Goal: Information Seeking & Learning: Learn about a topic

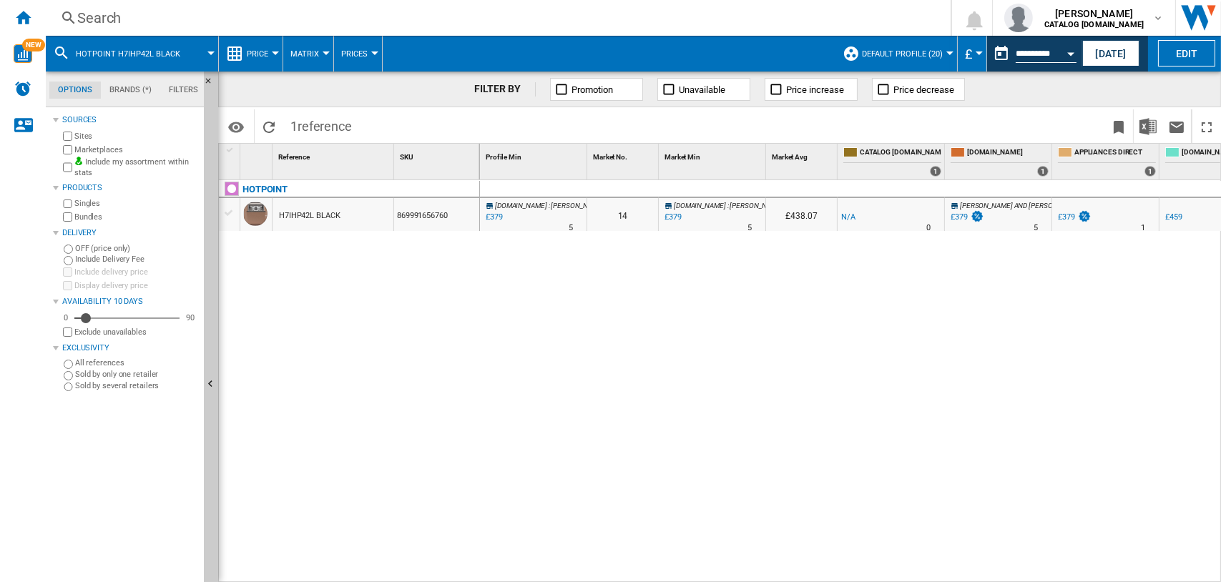
click at [88, 26] on div "Search" at bounding box center [495, 18] width 836 height 20
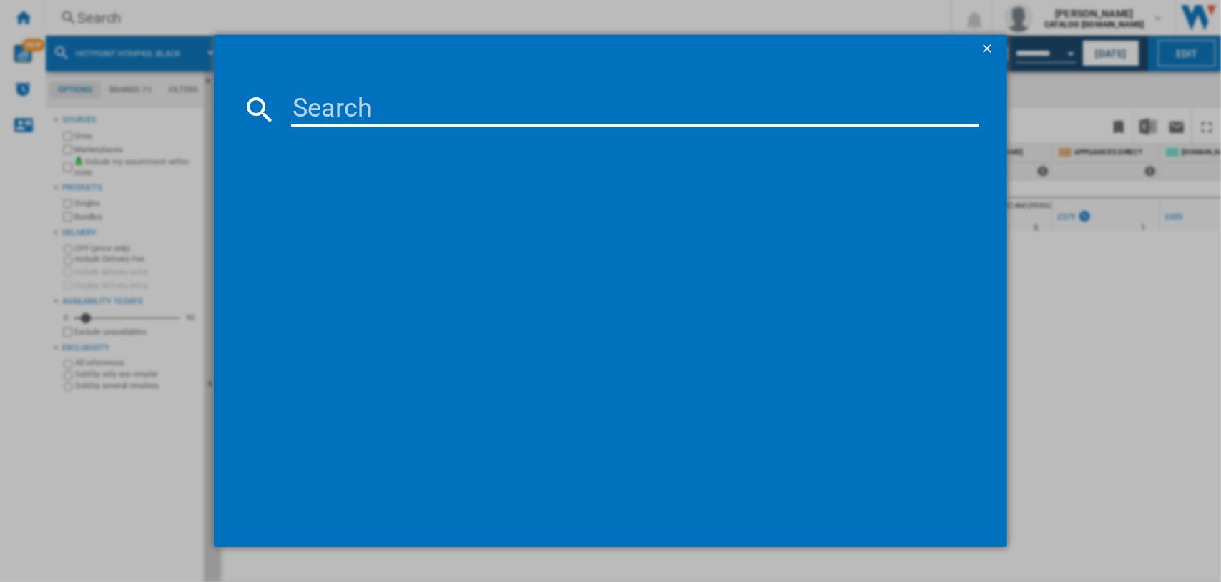
click at [317, 109] on input at bounding box center [635, 109] width 688 height 34
type input "din15"
drag, startPoint x: 992, startPoint y: 43, endPoint x: 963, endPoint y: 44, distance: 28.7
click at [991, 42] on ng-md-icon "getI18NText('BUTTONS.CLOSE_DIALOG')" at bounding box center [988, 49] width 17 height 17
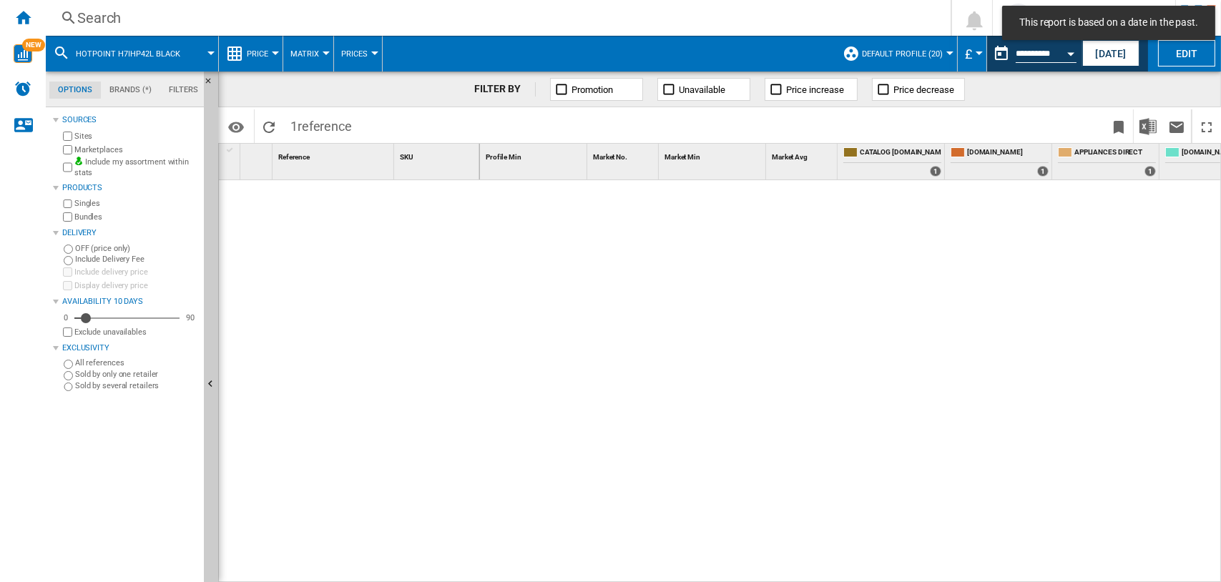
click at [104, 19] on div "Search" at bounding box center [495, 18] width 836 height 20
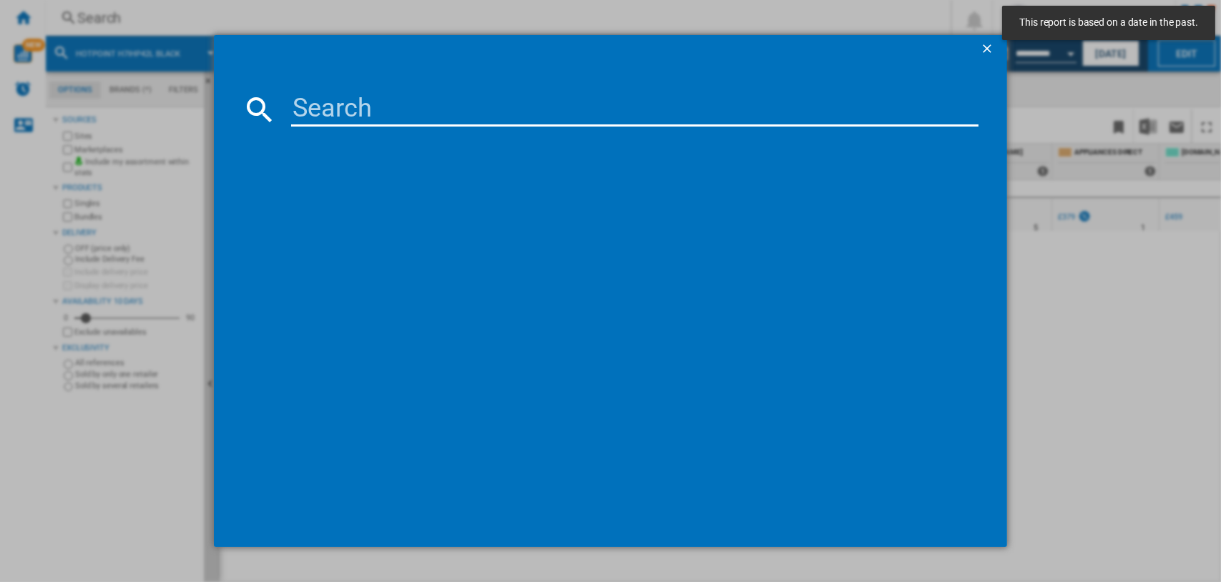
click at [476, 107] on input at bounding box center [635, 109] width 688 height 34
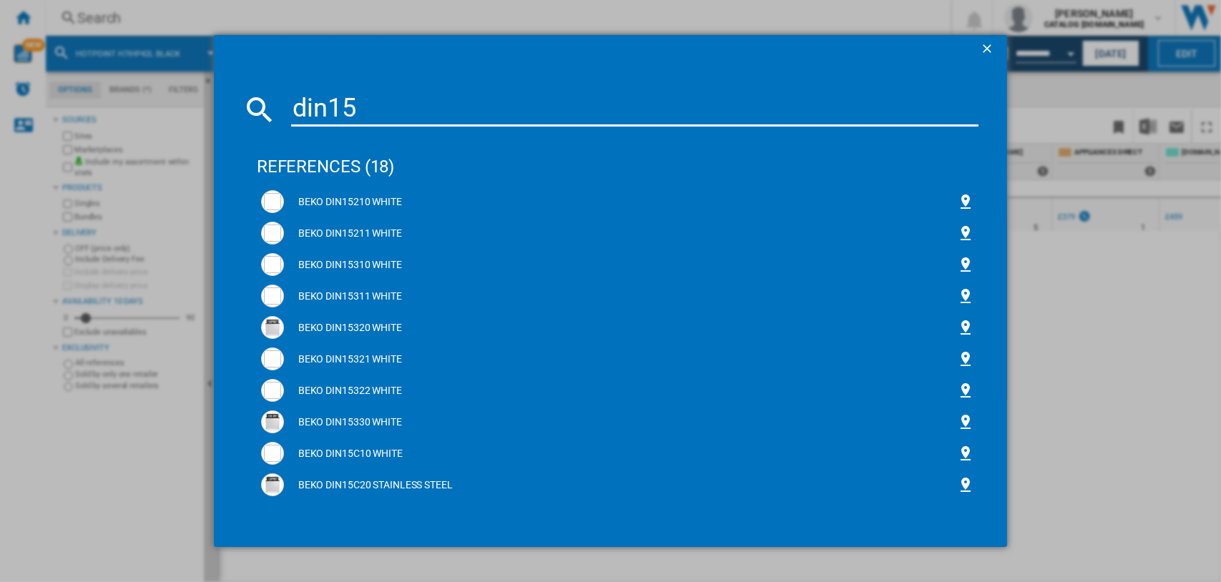
click at [378, 110] on input "din15" at bounding box center [635, 109] width 688 height 34
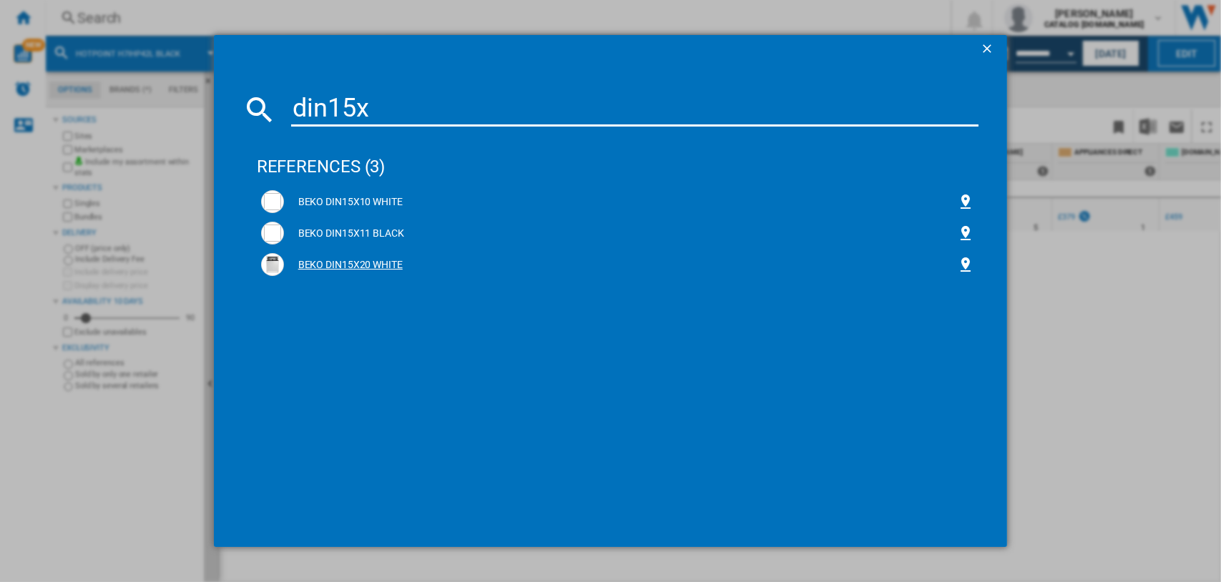
type input "din15x"
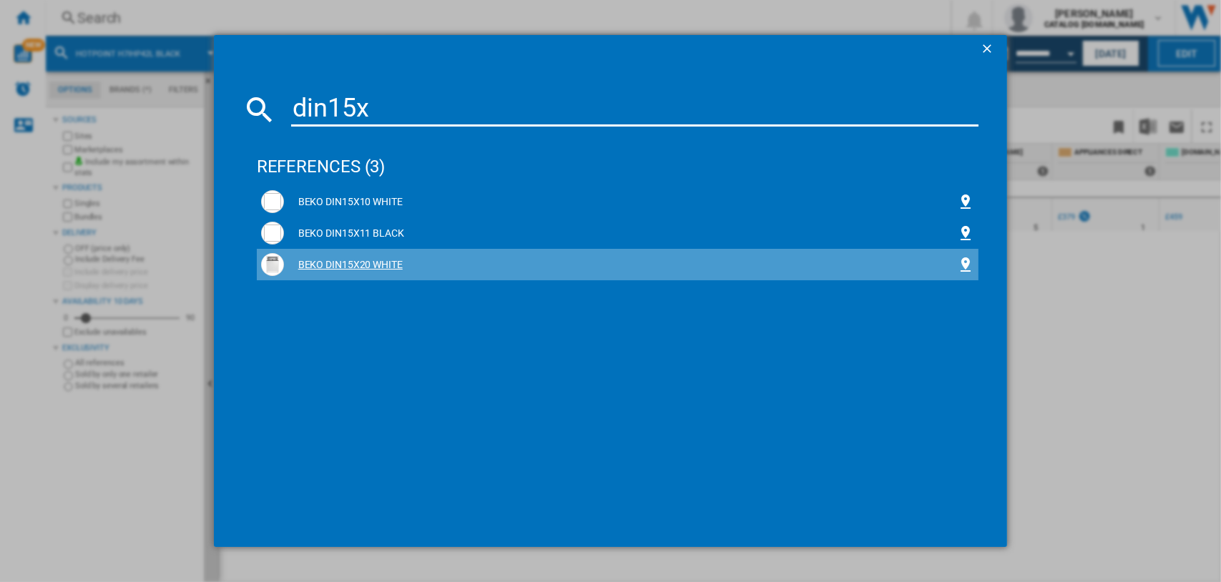
click at [335, 268] on div "BEKO DIN15X20 WHITE" at bounding box center [621, 265] width 674 height 14
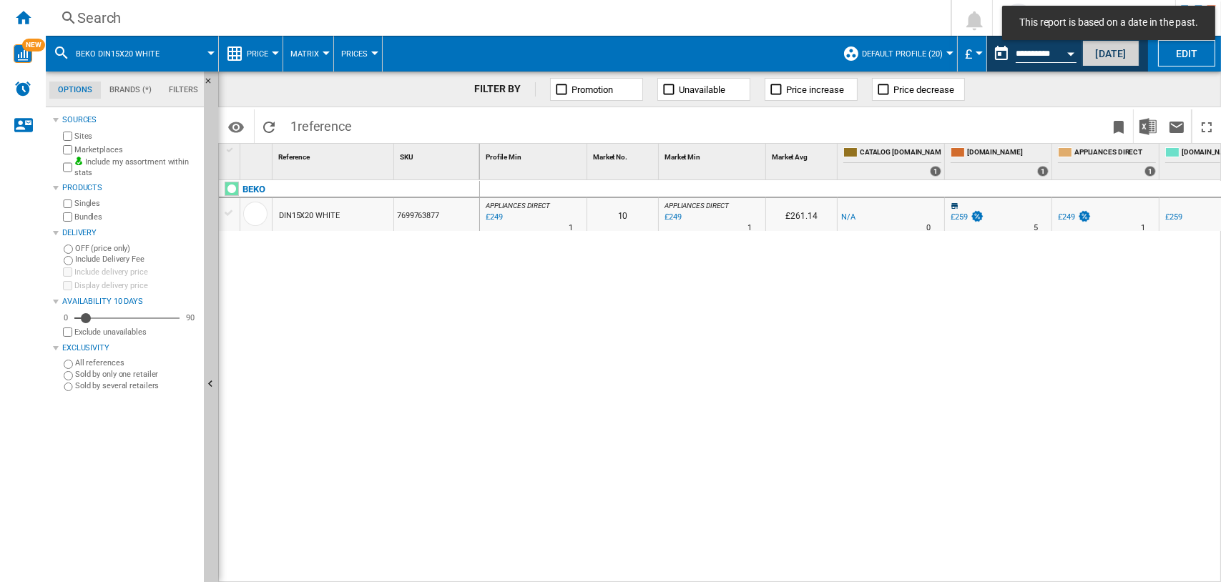
click at [1128, 53] on button "[DATE]" at bounding box center [1110, 53] width 57 height 26
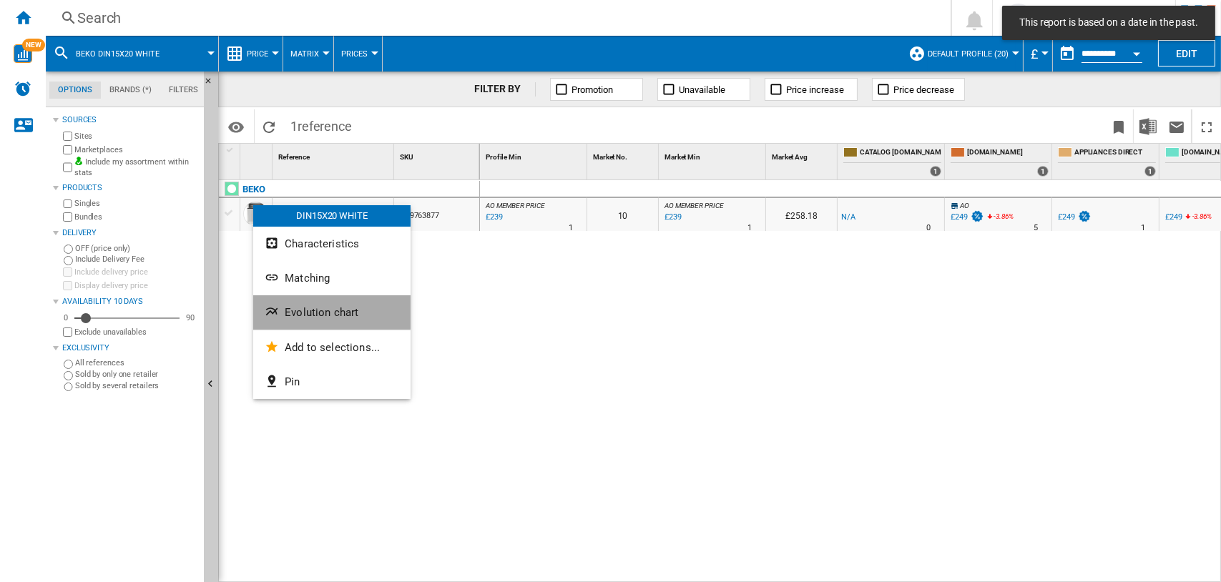
click at [295, 309] on span "Evolution chart" at bounding box center [322, 312] width 74 height 13
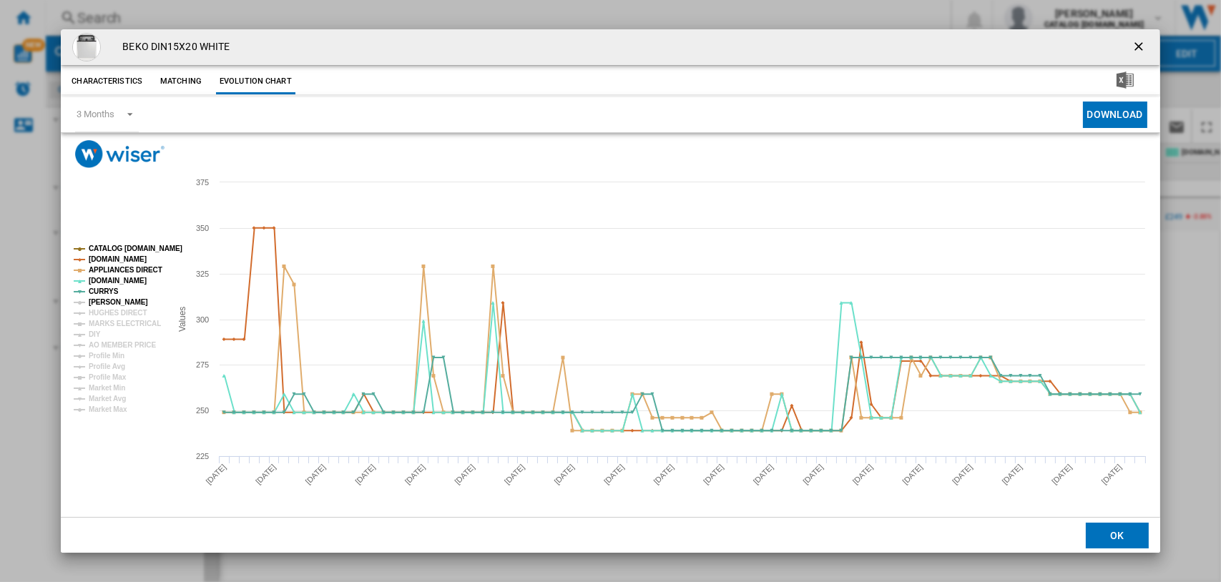
click at [106, 298] on tspan "[PERSON_NAME]" at bounding box center [118, 302] width 59 height 8
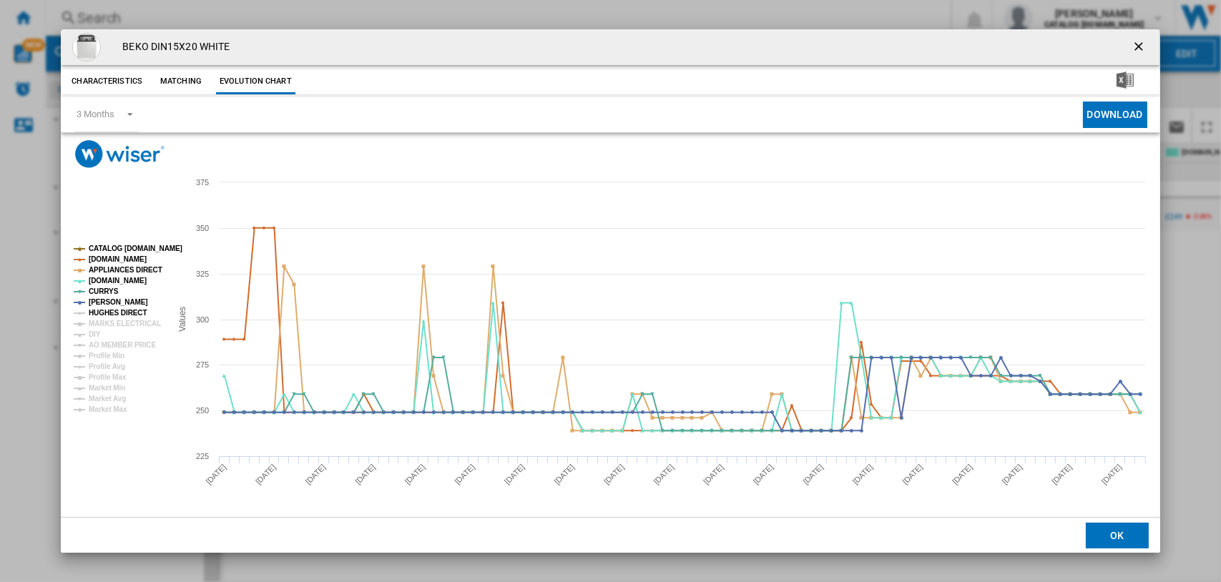
click at [109, 310] on tspan "HUGHES DIRECT" at bounding box center [118, 313] width 58 height 8
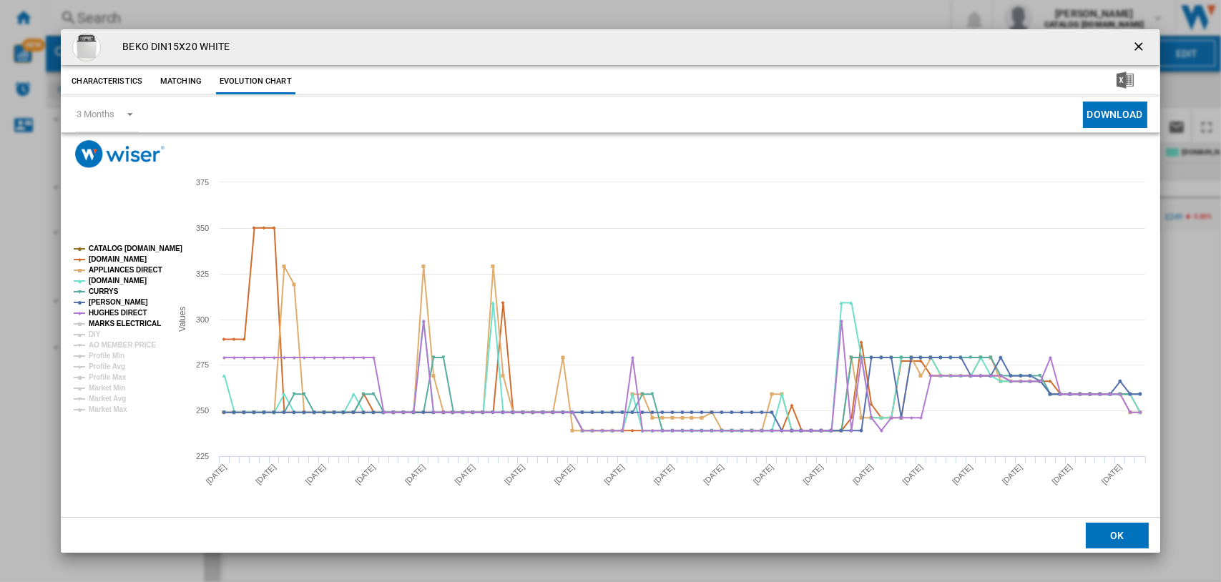
click at [111, 320] on tspan "MARKS ELECTRICAL" at bounding box center [125, 324] width 72 height 8
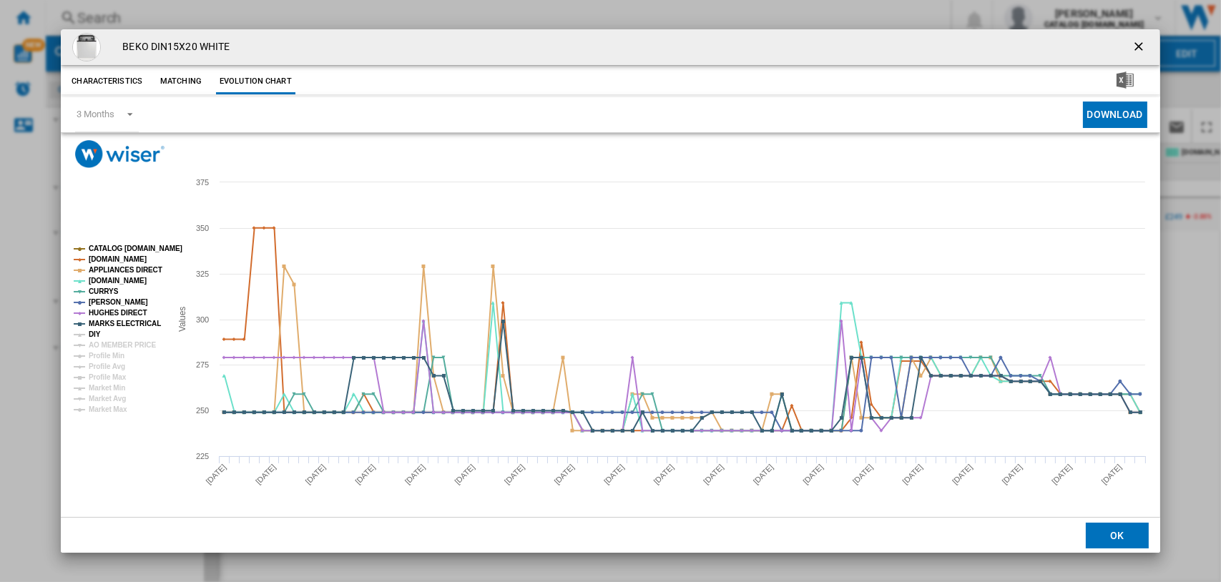
click at [92, 331] on tspan "DIY" at bounding box center [95, 335] width 12 height 8
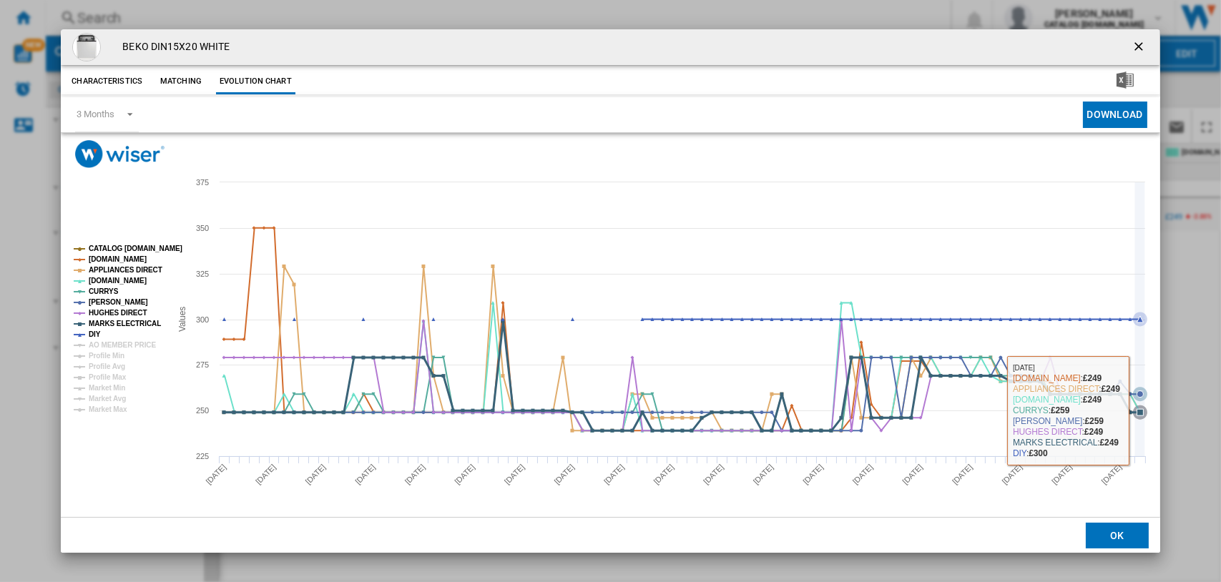
drag, startPoint x: 1139, startPoint y: 410, endPoint x: 904, endPoint y: 448, distance: 238.4
click at [901, 448] on icon "Created with Highcharts 5.0.14 Values 225 250 275 300 325 350 375 CATALOG [DOMA…" at bounding box center [610, 342] width 1099 height 349
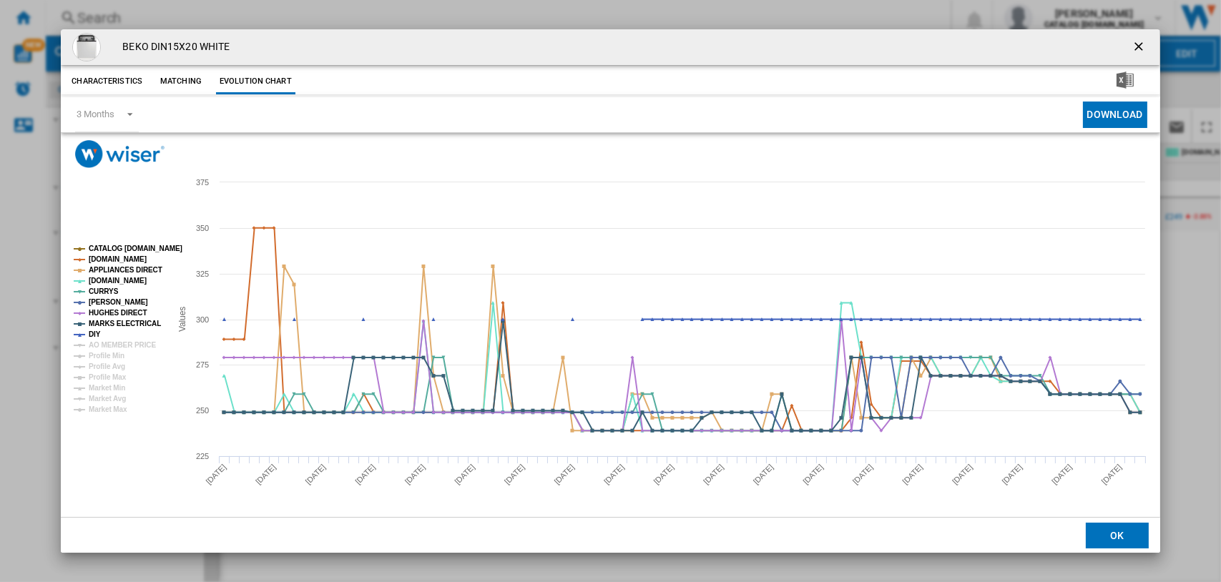
drag, startPoint x: 1135, startPoint y: 45, endPoint x: 1130, endPoint y: 59, distance: 15.2
click at [1136, 45] on ng-md-icon "getI18NText('BUTTONS.CLOSE_DIALOG')" at bounding box center [1140, 47] width 17 height 17
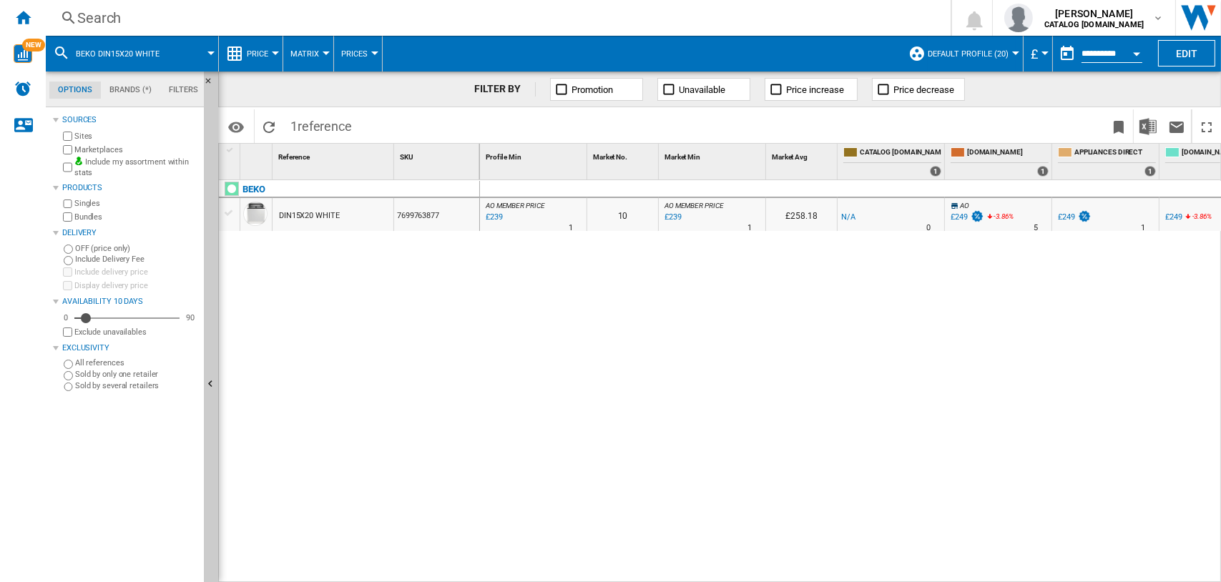
click at [1070, 217] on div "£249" at bounding box center [1066, 216] width 17 height 9
